Goal: Task Accomplishment & Management: Use online tool/utility

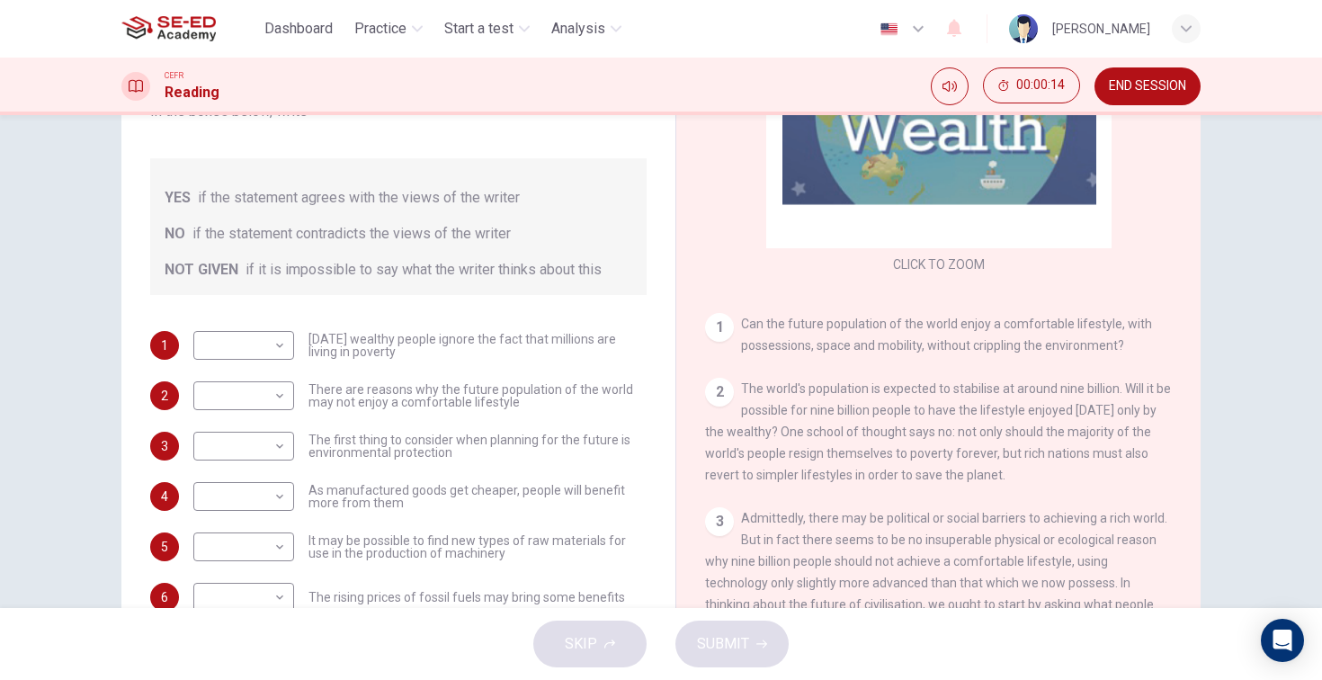
scroll to position [193, 0]
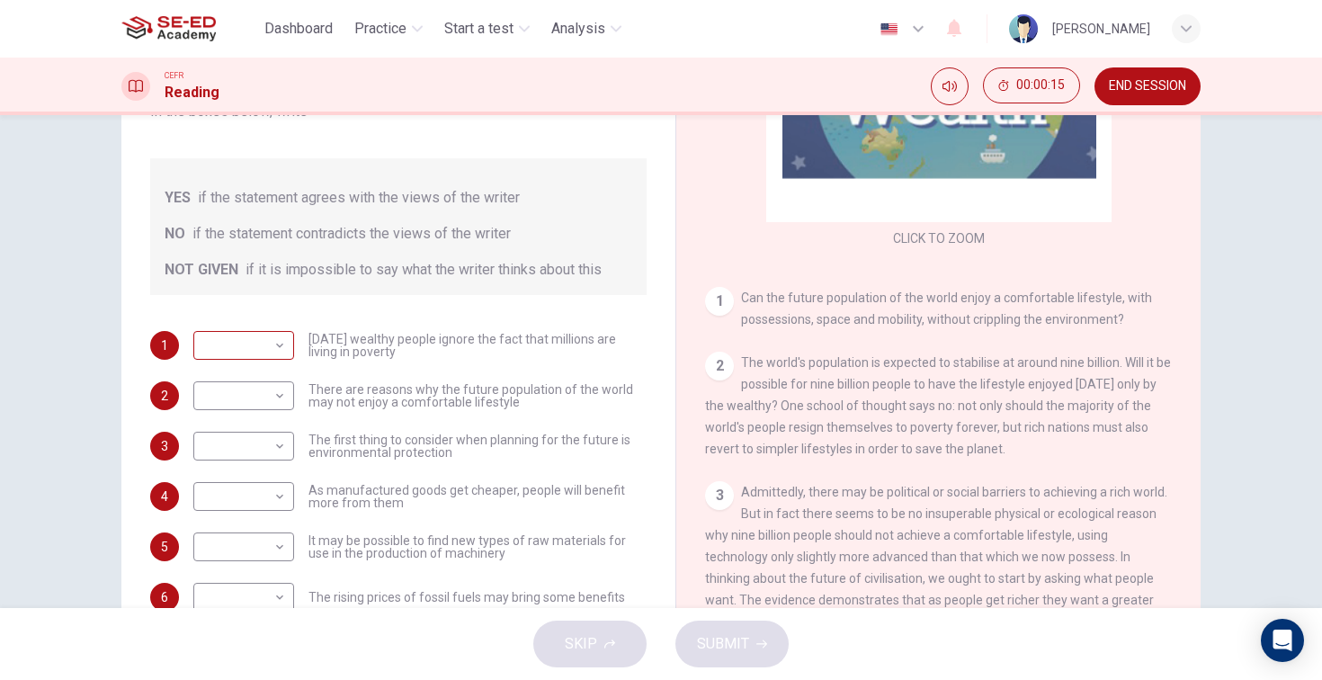
click at [266, 352] on body "This site uses cookies, as explained in our Privacy Policy . If you agree to th…" at bounding box center [661, 340] width 1322 height 680
click at [267, 434] on li "NOT GIVEN" at bounding box center [243, 431] width 101 height 29
type input "NOT GIVEN"
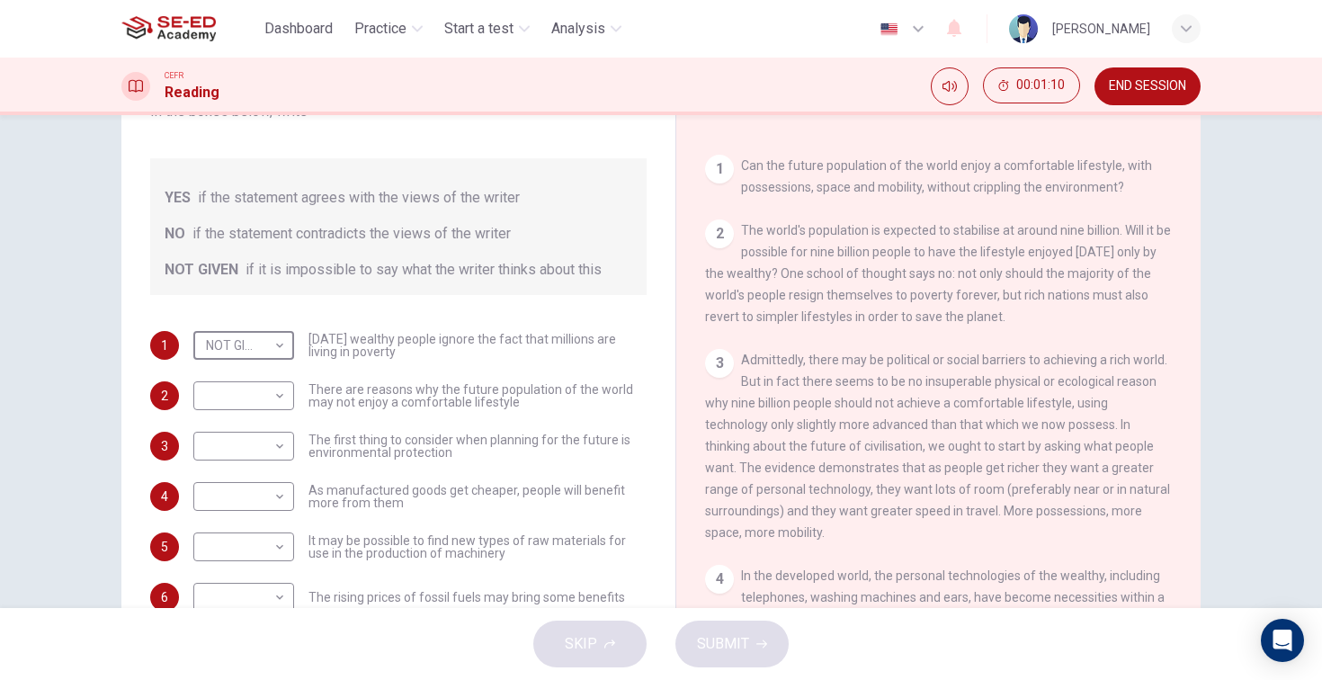
scroll to position [329, 0]
click at [905, 335] on div at bounding box center [661, 340] width 1322 height 680
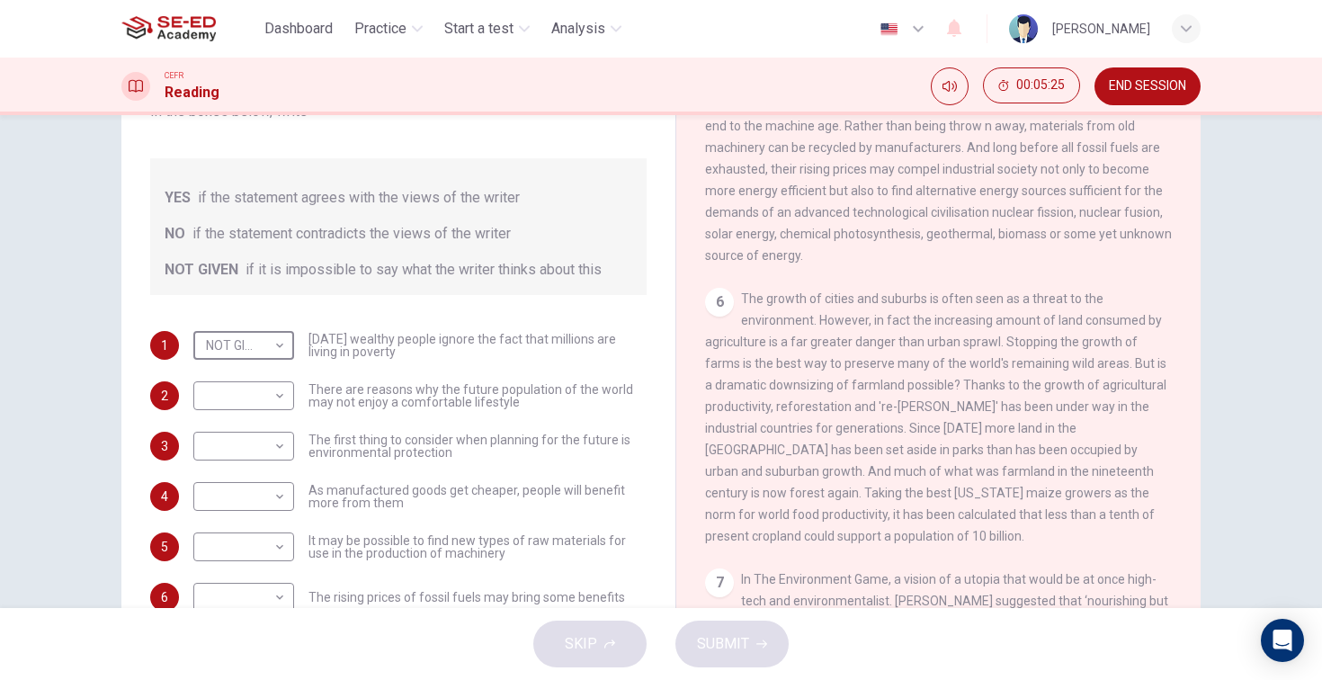
scroll to position [949, 0]
click at [284, 391] on body "This site uses cookies, as explained in our Privacy Policy . If you agree to th…" at bounding box center [661, 340] width 1322 height 680
click at [289, 447] on li "NO" at bounding box center [243, 453] width 101 height 29
type input "NO"
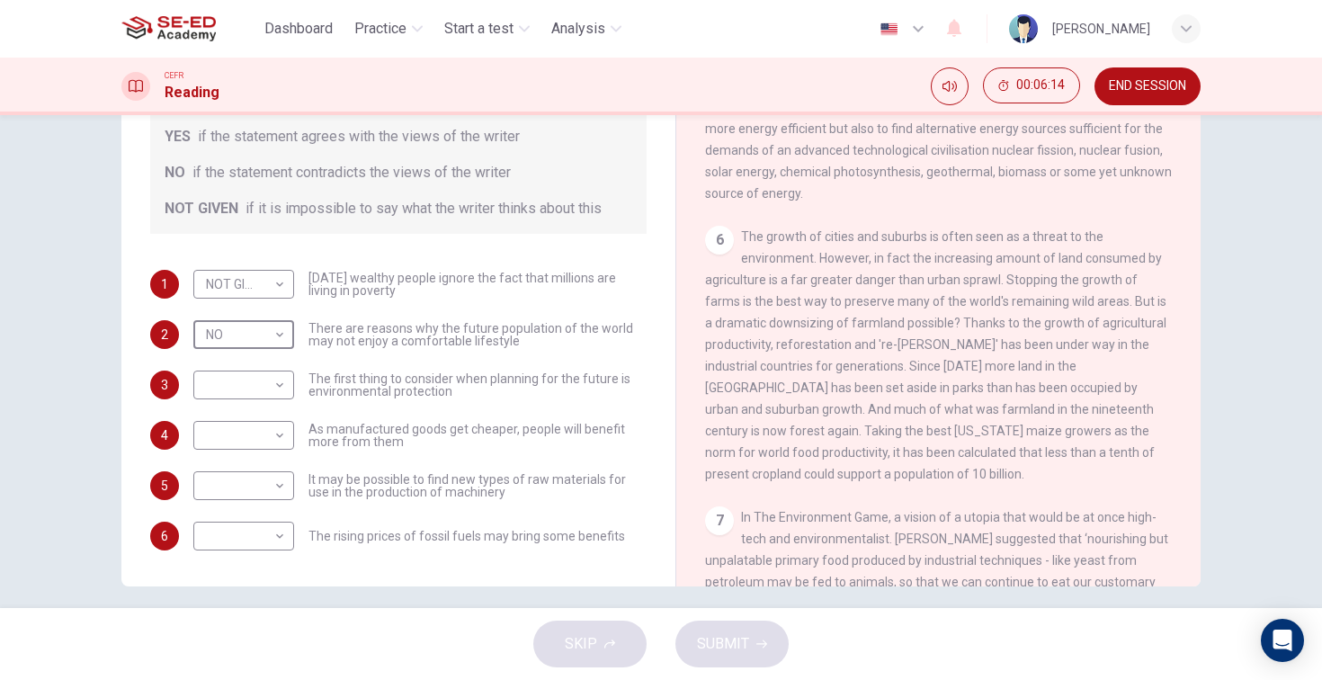
scroll to position [192, 0]
click at [279, 384] on body "This site uses cookies, as explained in our Privacy Policy . If you agree to th…" at bounding box center [661, 340] width 1322 height 680
click at [277, 418] on li "YES" at bounding box center [243, 412] width 101 height 29
type input "YES"
click at [285, 438] on body "This site uses cookies, as explained in our Privacy Policy . If you agree to th…" at bounding box center [661, 340] width 1322 height 680
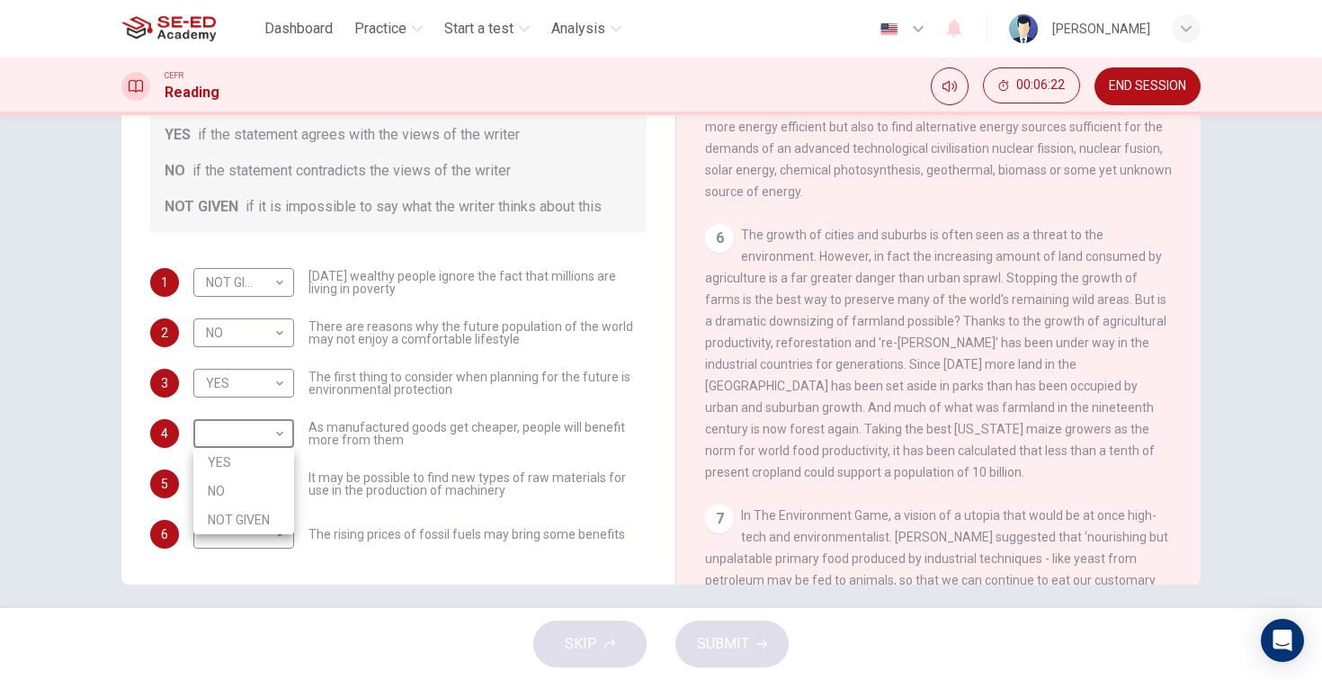
click at [285, 460] on li "YES" at bounding box center [243, 462] width 101 height 29
type input "YES"
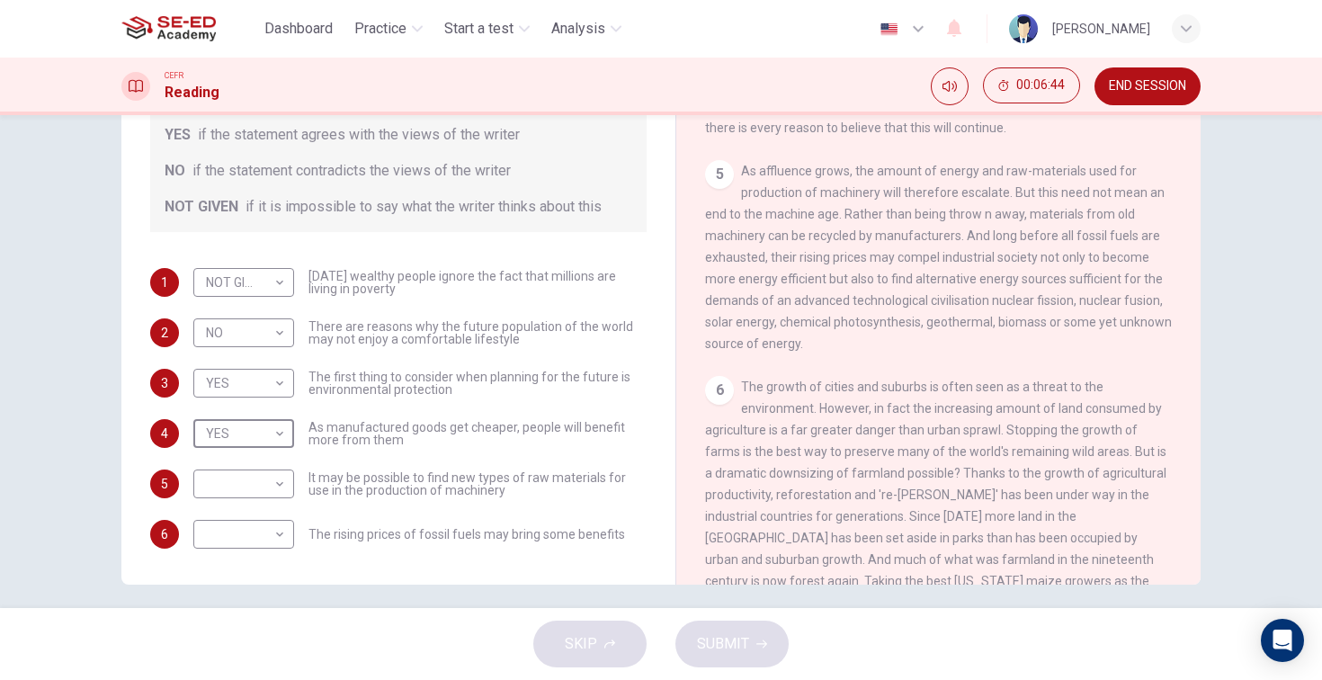
scroll to position [791, 0]
click at [282, 538] on body "This site uses cookies, as explained in our Privacy Policy . If you agree to th…" at bounding box center [661, 340] width 1322 height 680
click at [266, 565] on li "YES" at bounding box center [243, 563] width 101 height 29
type input "YES"
click at [280, 491] on body "This site uses cookies, as explained in our Privacy Policy . If you agree to th…" at bounding box center [661, 340] width 1322 height 680
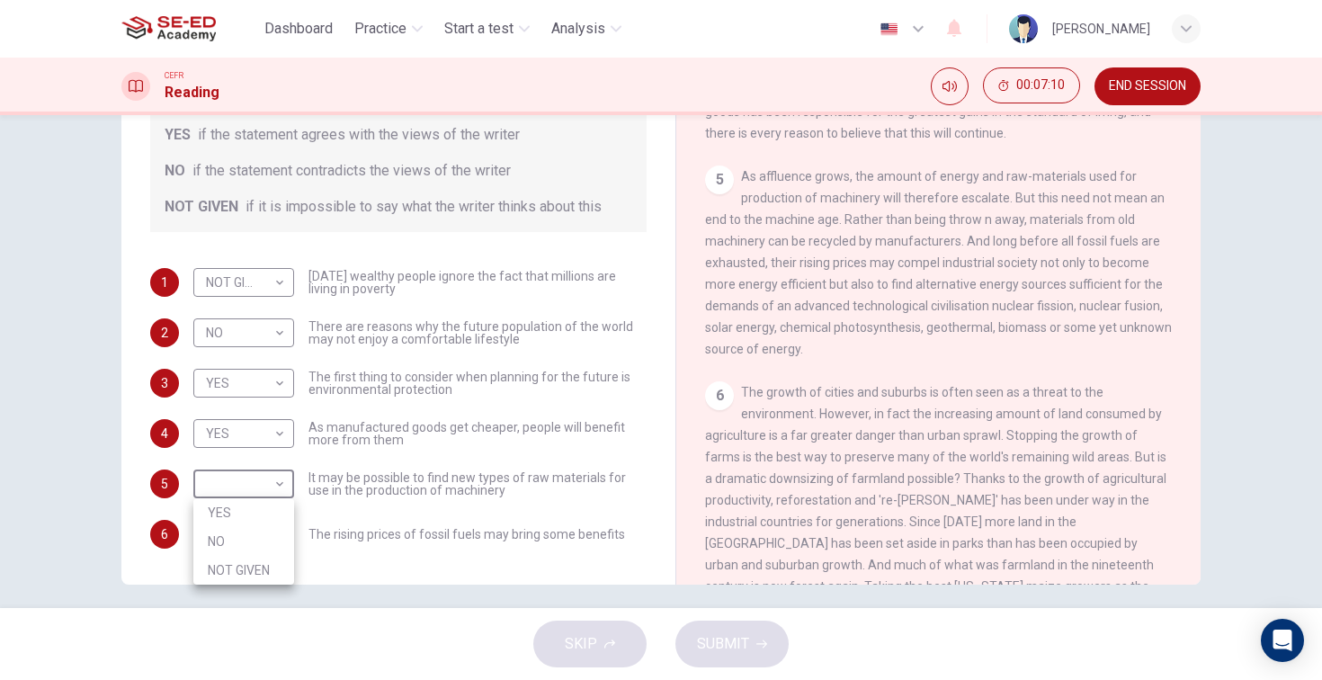
click at [273, 570] on li "NOT GIVEN" at bounding box center [243, 570] width 101 height 29
type input "NOT GIVEN"
click at [716, 633] on span "SUBMIT" at bounding box center [723, 643] width 52 height 25
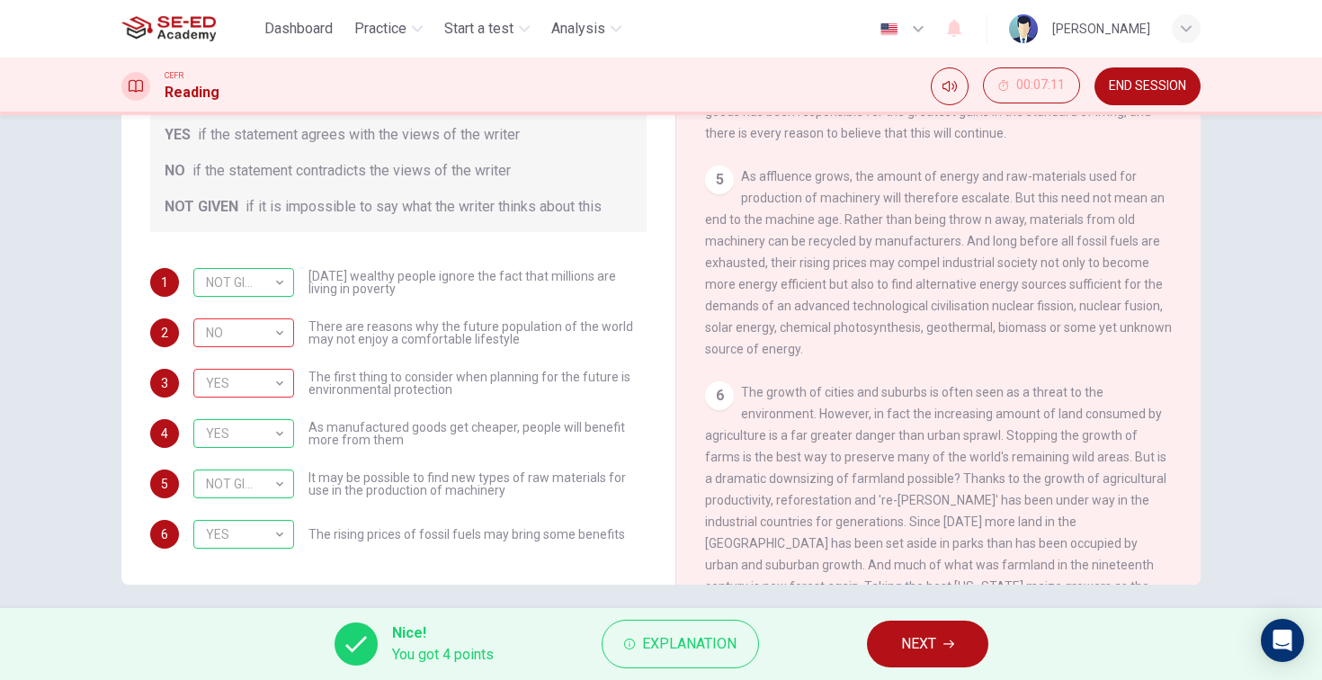
click at [935, 635] on span "NEXT" at bounding box center [918, 643] width 35 height 25
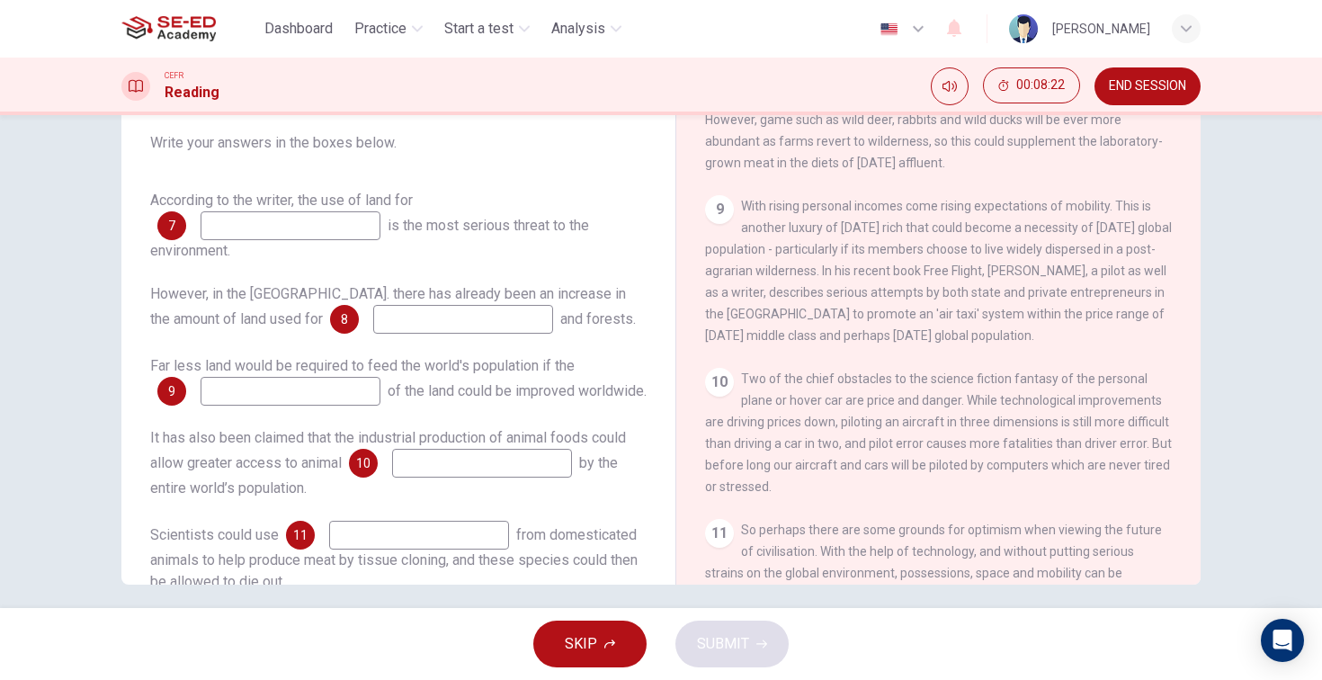
scroll to position [1603, 0]
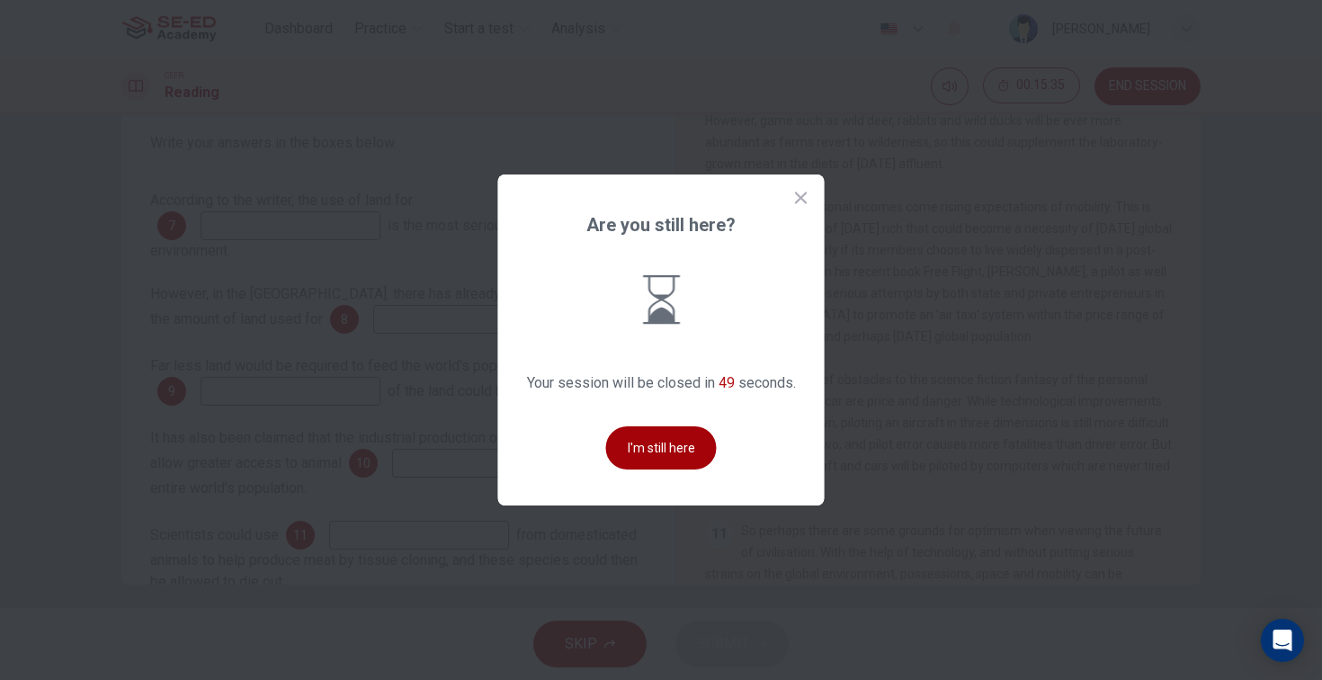
click at [692, 444] on button "I'm still here" at bounding box center [661, 447] width 111 height 43
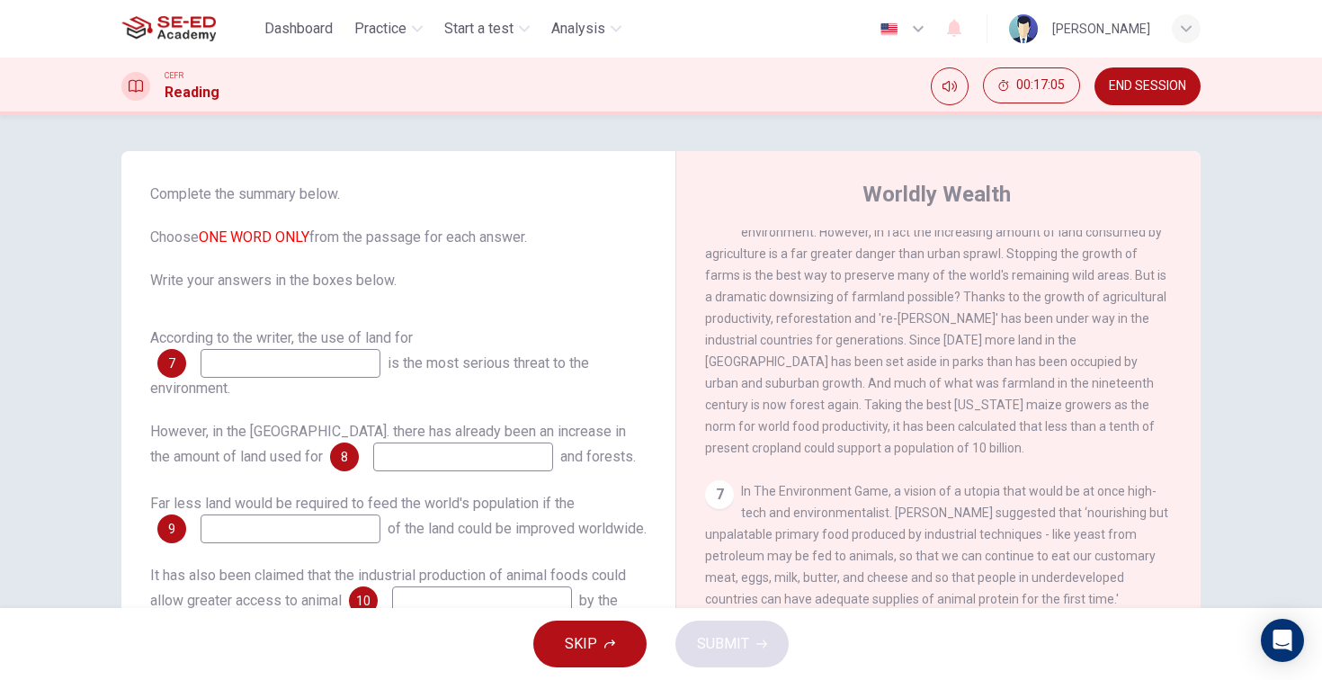
scroll to position [1163, 0]
